Goal: Find specific page/section: Find specific page/section

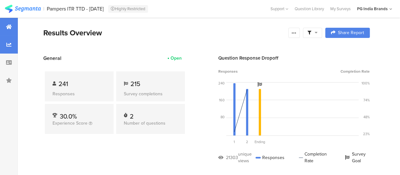
click at [5, 46] on div at bounding box center [9, 45] width 18 height 18
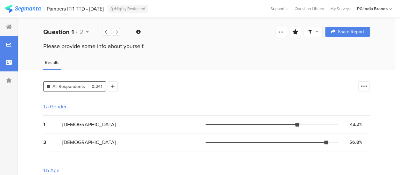
click at [7, 61] on icon at bounding box center [9, 62] width 6 height 5
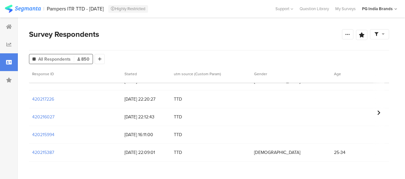
scroll to position [541, 0]
